Goal: Transaction & Acquisition: Obtain resource

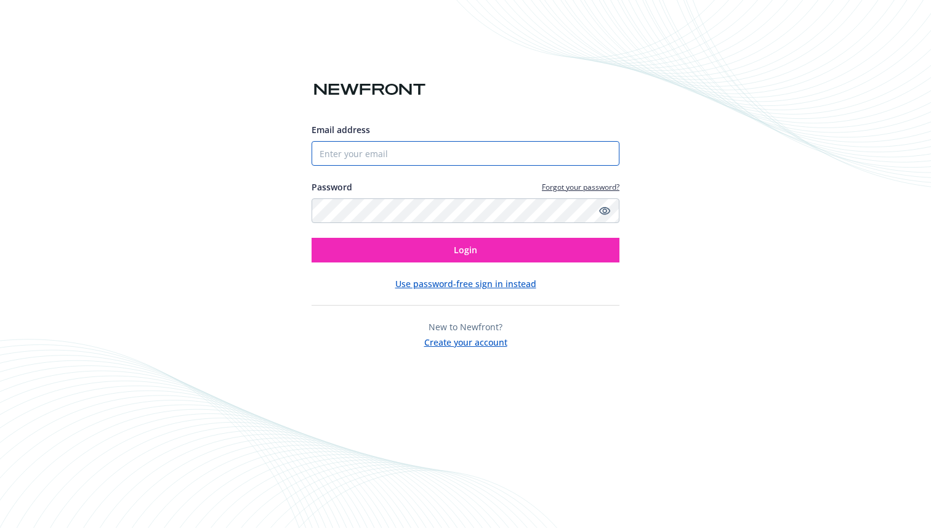
click at [379, 158] on input "Email address" at bounding box center [466, 153] width 308 height 25
click at [371, 147] on input "Email address" at bounding box center [466, 153] width 308 height 25
click at [556, 189] on link "Forgot your password?" at bounding box center [581, 187] width 78 height 10
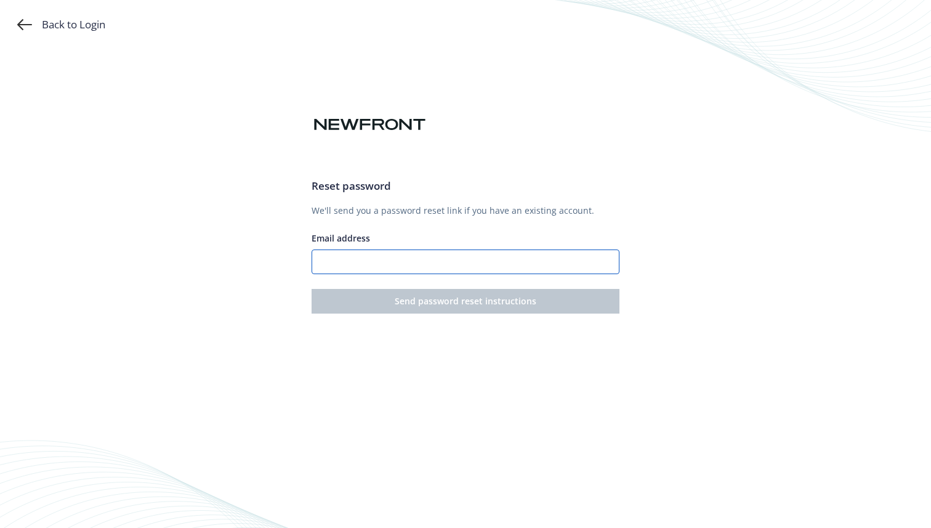
click at [344, 254] on input "Email address" at bounding box center [466, 261] width 308 height 25
click at [33, 33] on div "Back to Login Reset password We'll send you a password reset link if you have a…" at bounding box center [465, 264] width 931 height 528
click at [84, 26] on div "Back to Login" at bounding box center [61, 24] width 88 height 15
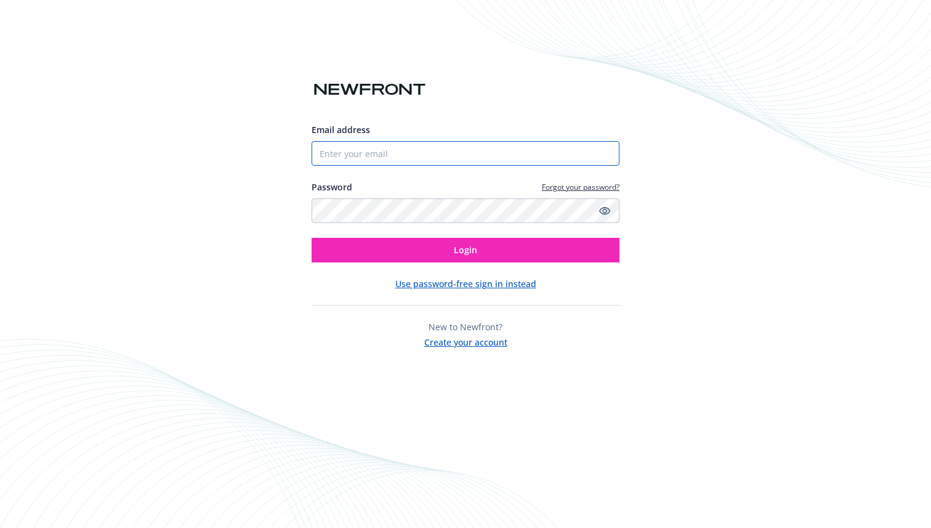
click at [376, 162] on input "Email address" at bounding box center [466, 153] width 308 height 25
type input "[PERSON_NAME][EMAIL_ADDRESS][DOMAIN_NAME]"
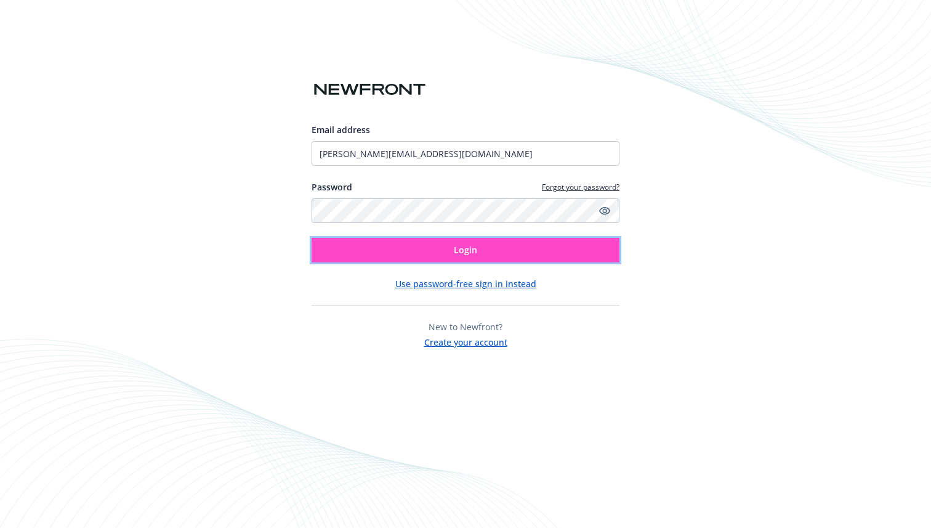
click at [542, 256] on button "Login" at bounding box center [466, 250] width 308 height 25
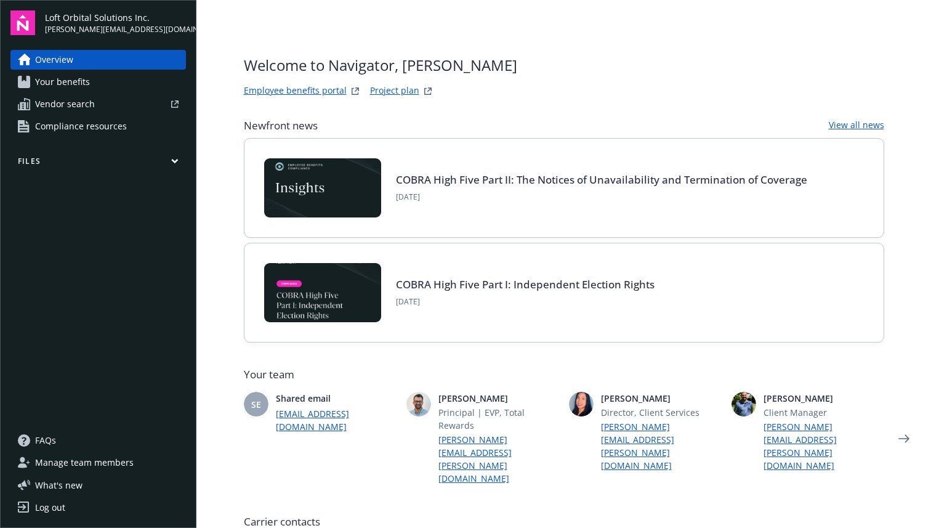
click at [442, 5] on div "Welcome to Navigator , [PERSON_NAME] benefits portal Project plan Newfront news…" at bounding box center [564, 535] width 670 height 1070
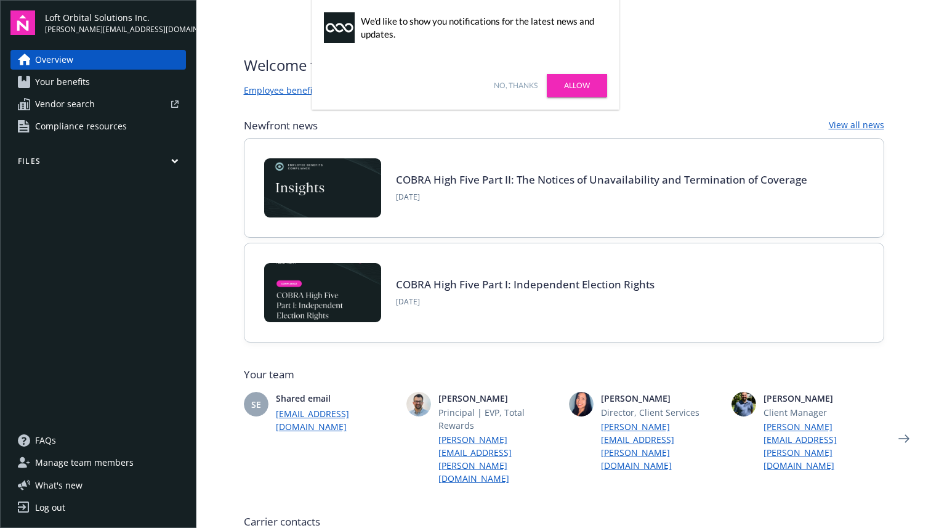
click at [54, 86] on span "Your benefits" at bounding box center [62, 82] width 55 height 20
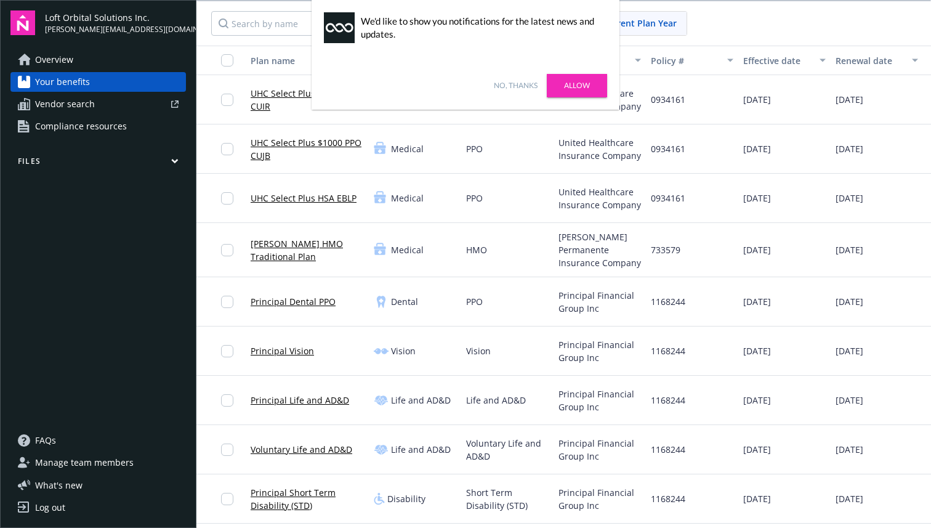
click at [580, 78] on link "Allow" at bounding box center [577, 85] width 60 height 23
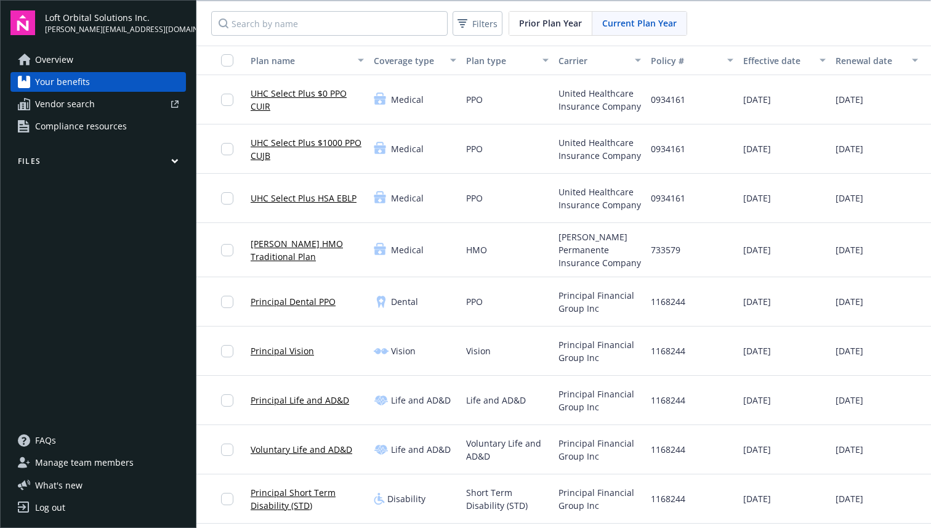
click at [35, 160] on button "Files" at bounding box center [98, 163] width 176 height 15
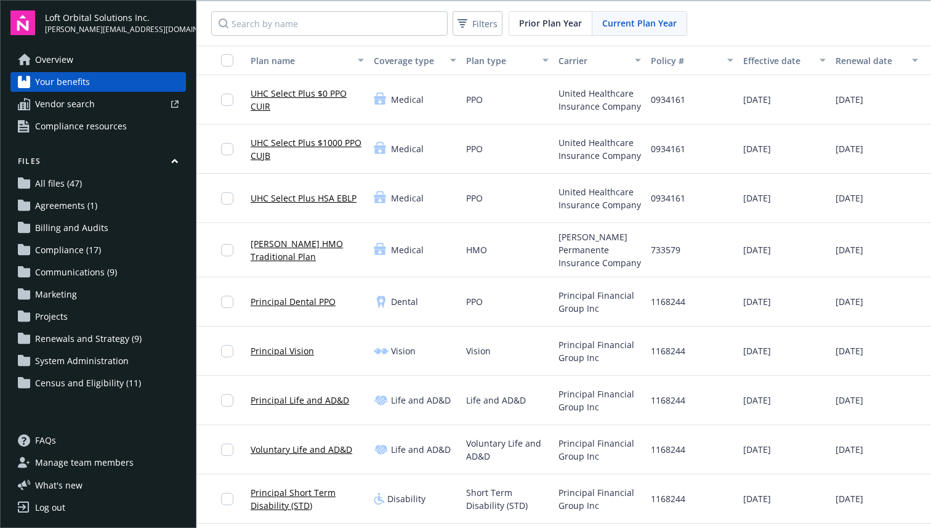
click at [102, 337] on span "Renewals and Strategy (9)" at bounding box center [88, 339] width 107 height 20
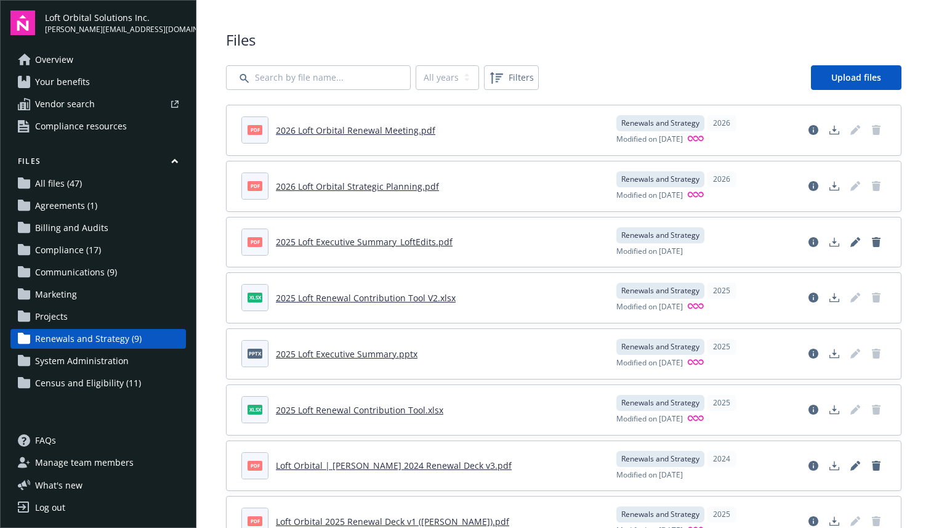
click at [416, 128] on link "2026 Loft Orbital Renewal Meeting.pdf" at bounding box center [356, 130] width 160 height 12
